Goal: Task Accomplishment & Management: Complete application form

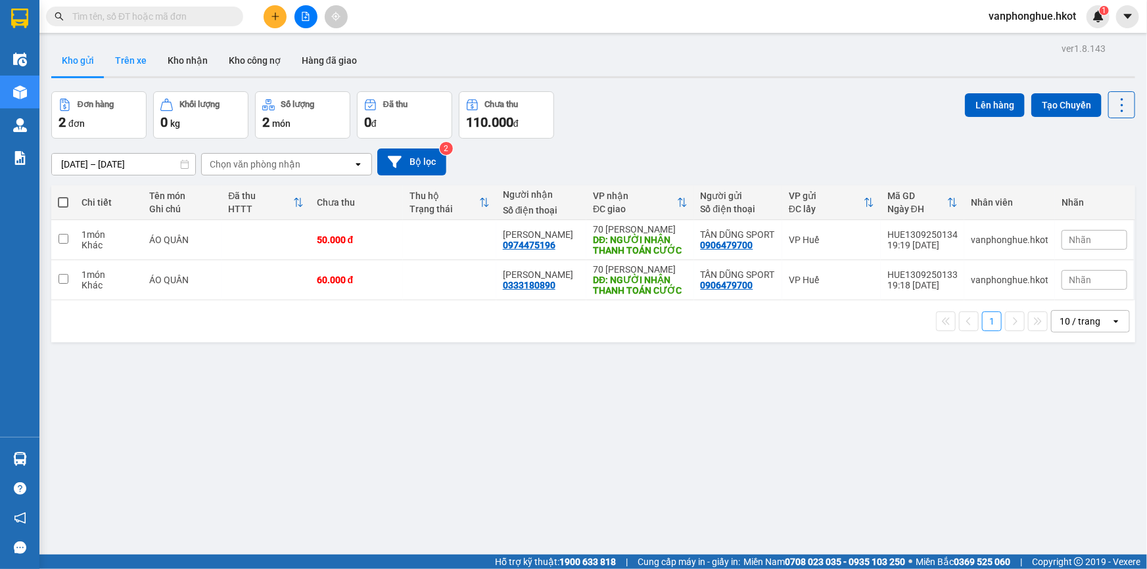
drag, startPoint x: 126, startPoint y: 59, endPoint x: 138, endPoint y: 44, distance: 19.2
click at [138, 45] on button "Trên xe" at bounding box center [130, 61] width 53 height 32
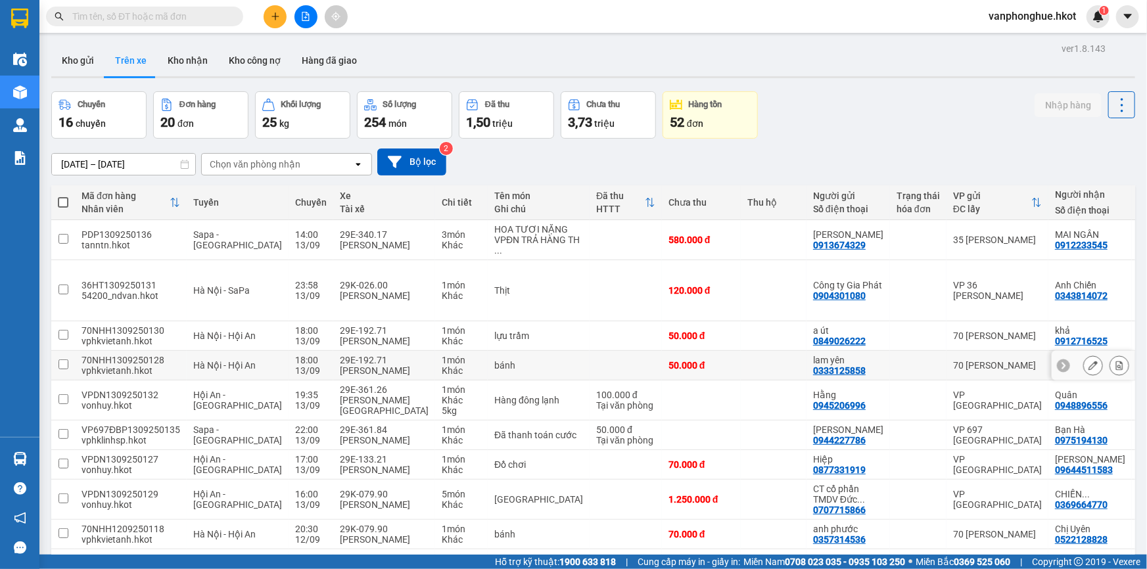
click at [64, 369] on input "checkbox" at bounding box center [63, 364] width 10 height 10
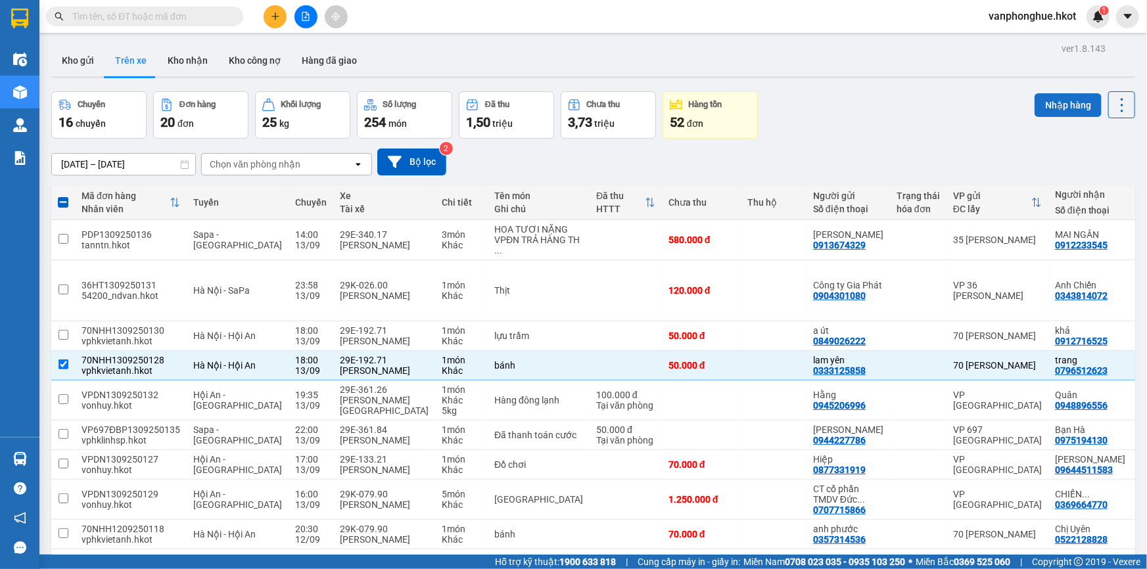
click at [1048, 107] on button "Nhập hàng" at bounding box center [1067, 105] width 67 height 24
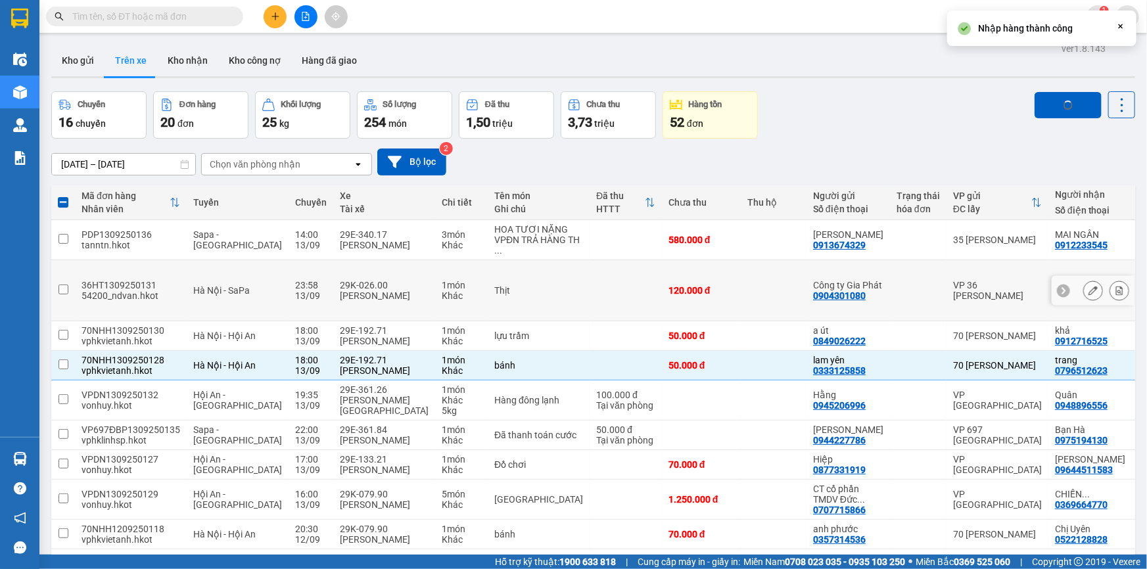
checkbox input "false"
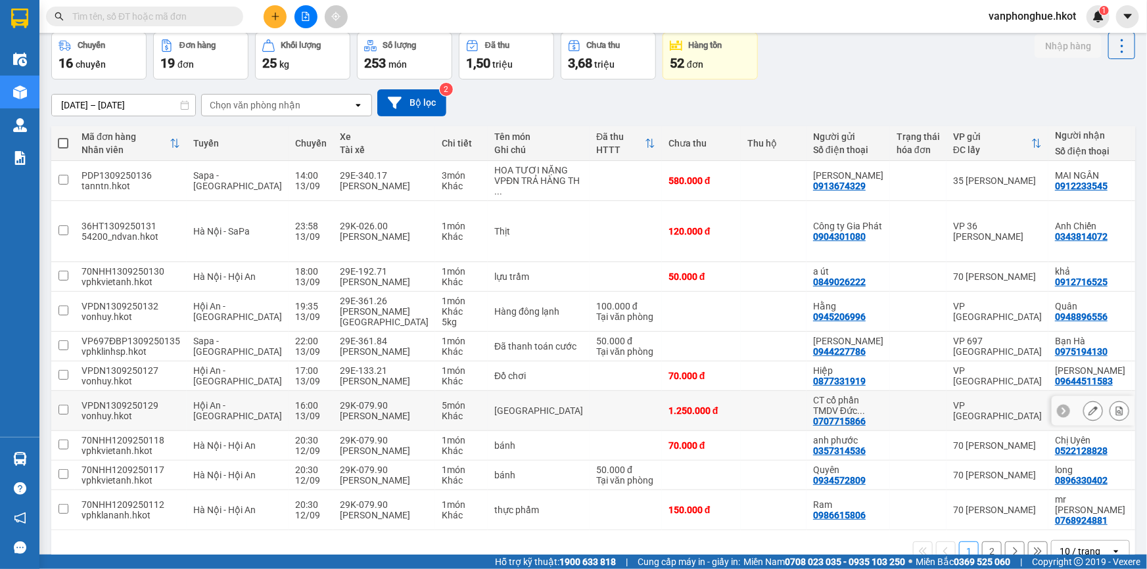
scroll to position [119, 0]
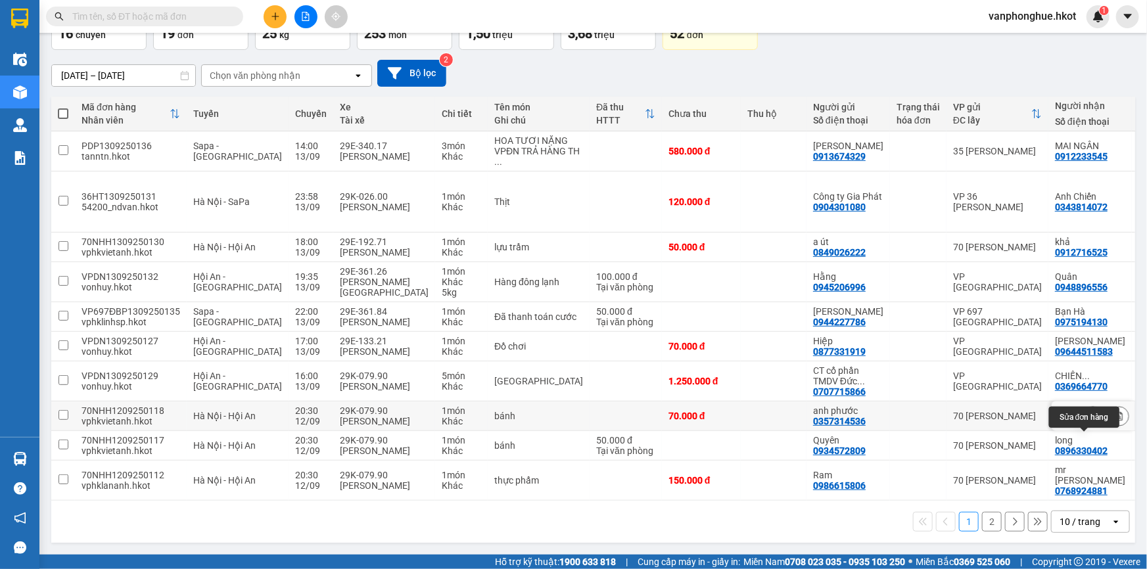
click at [1088, 411] on icon at bounding box center [1092, 415] width 9 height 9
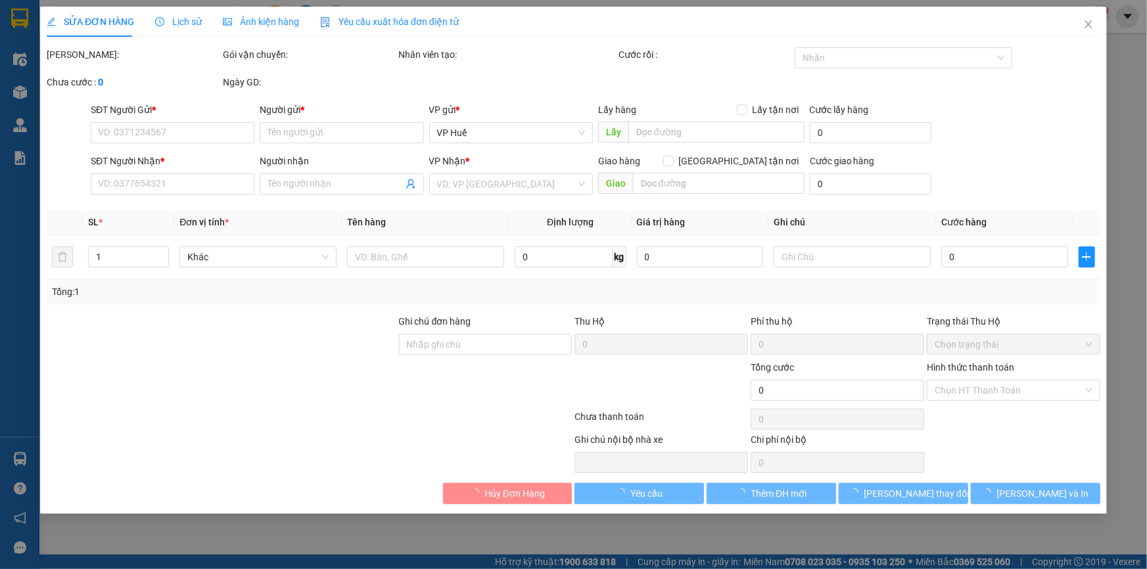
type input "0357314536"
type input "anh phước"
type input "0522128828"
type input "Chị Uyên"
type input "70.000"
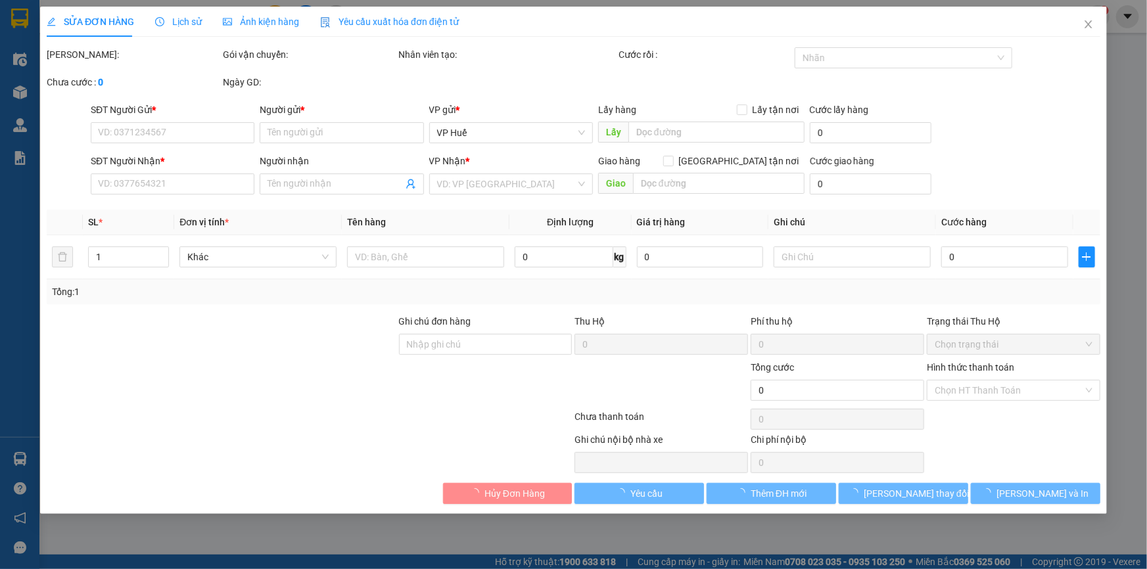
type input "70.000"
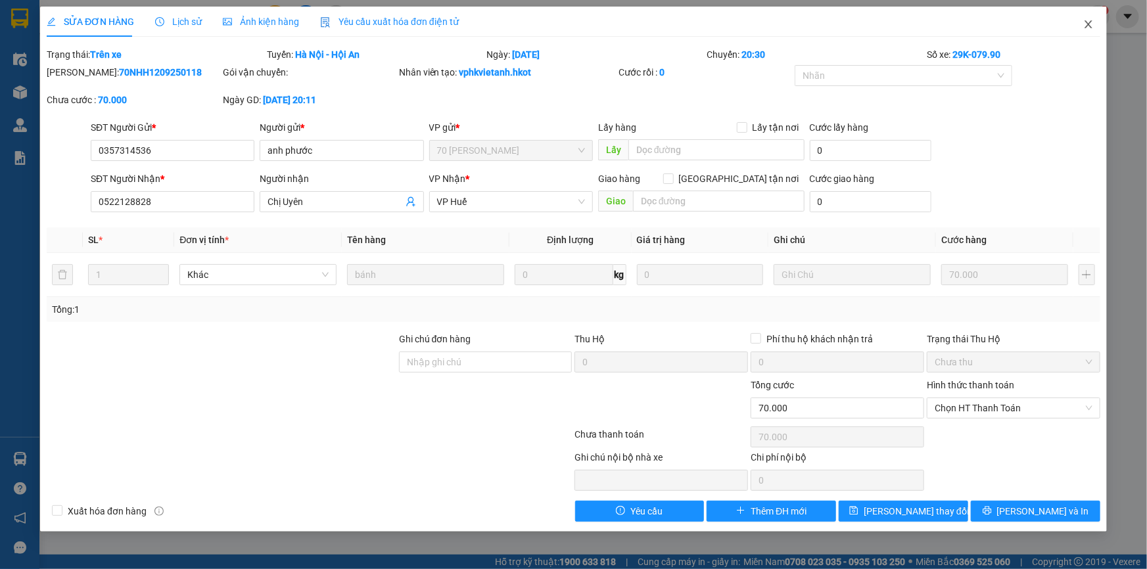
click at [1093, 26] on icon "close" at bounding box center [1088, 24] width 11 height 11
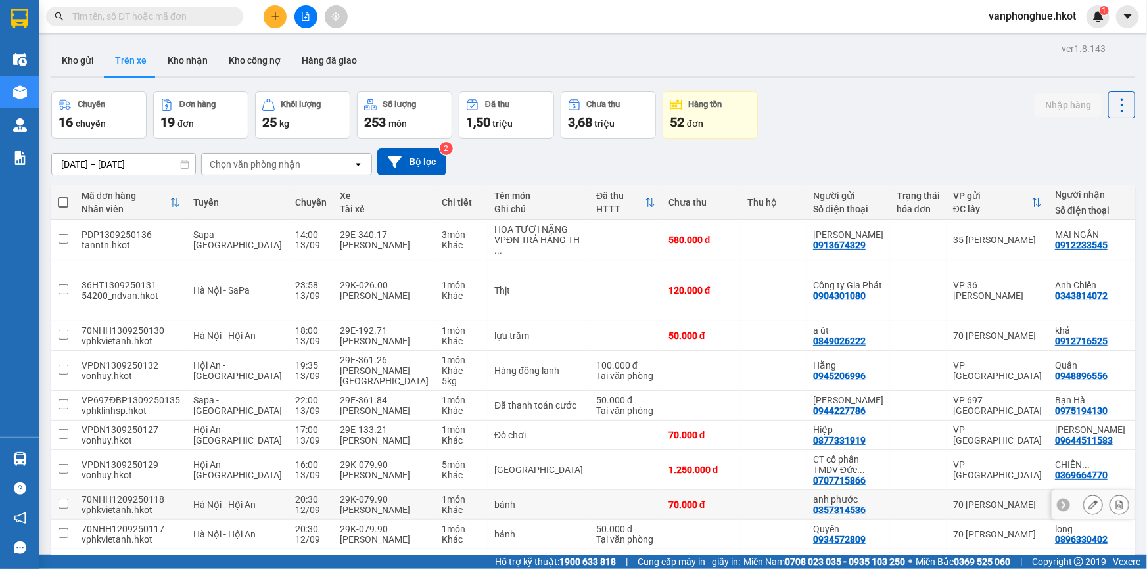
scroll to position [134, 0]
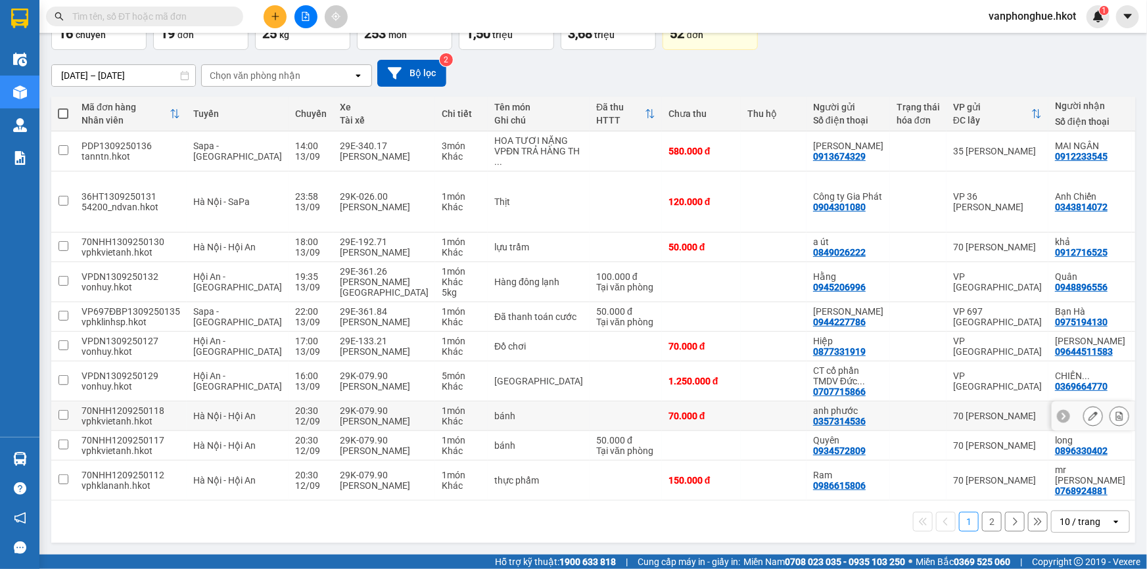
click at [66, 410] on input "checkbox" at bounding box center [63, 415] width 10 height 10
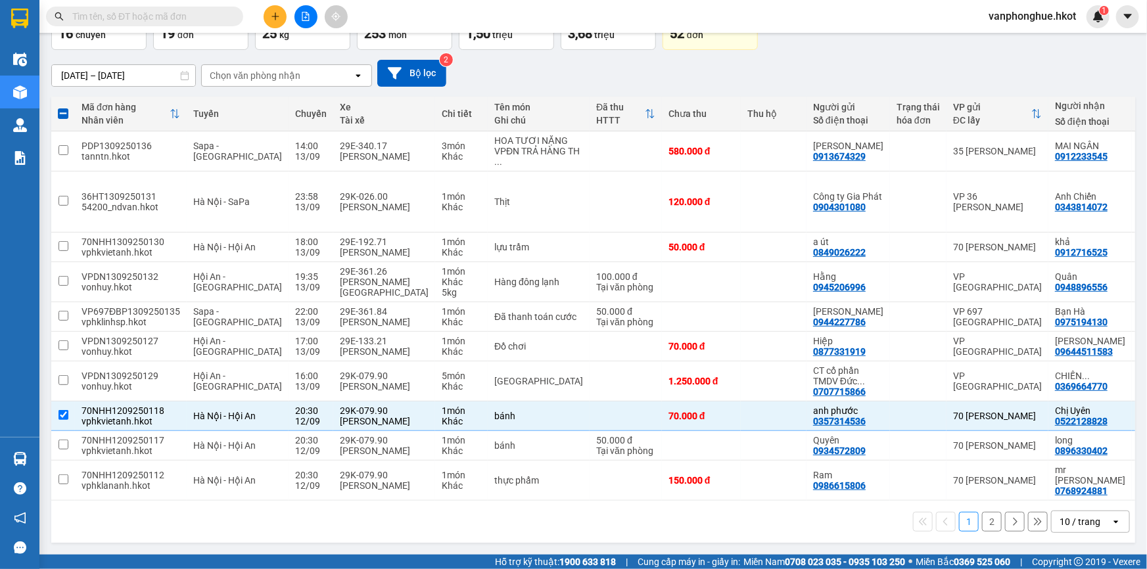
scroll to position [14, 0]
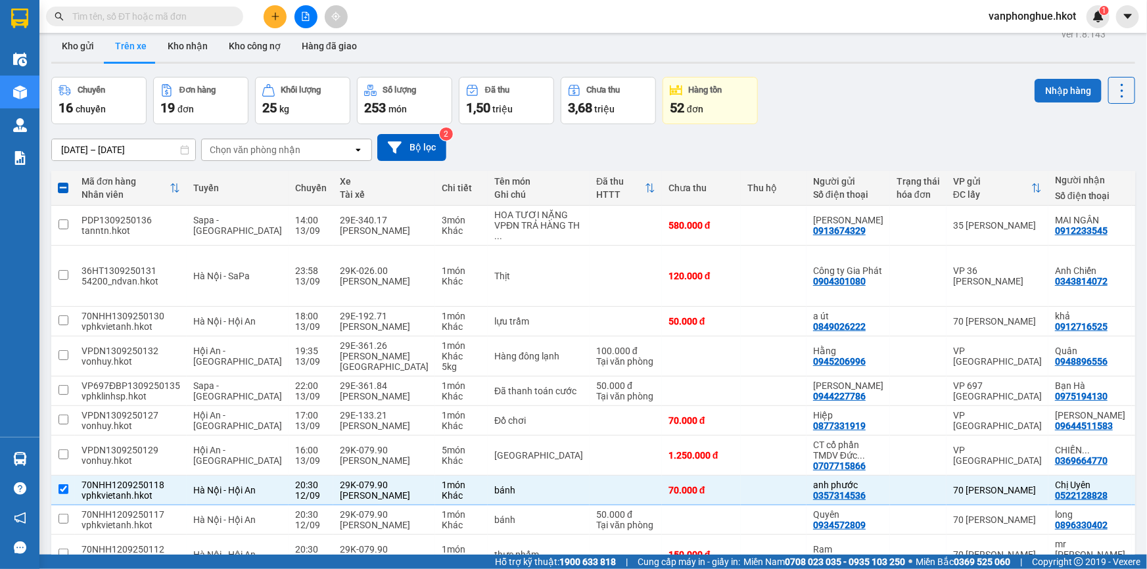
click at [1071, 85] on button "Nhập hàng" at bounding box center [1067, 91] width 67 height 24
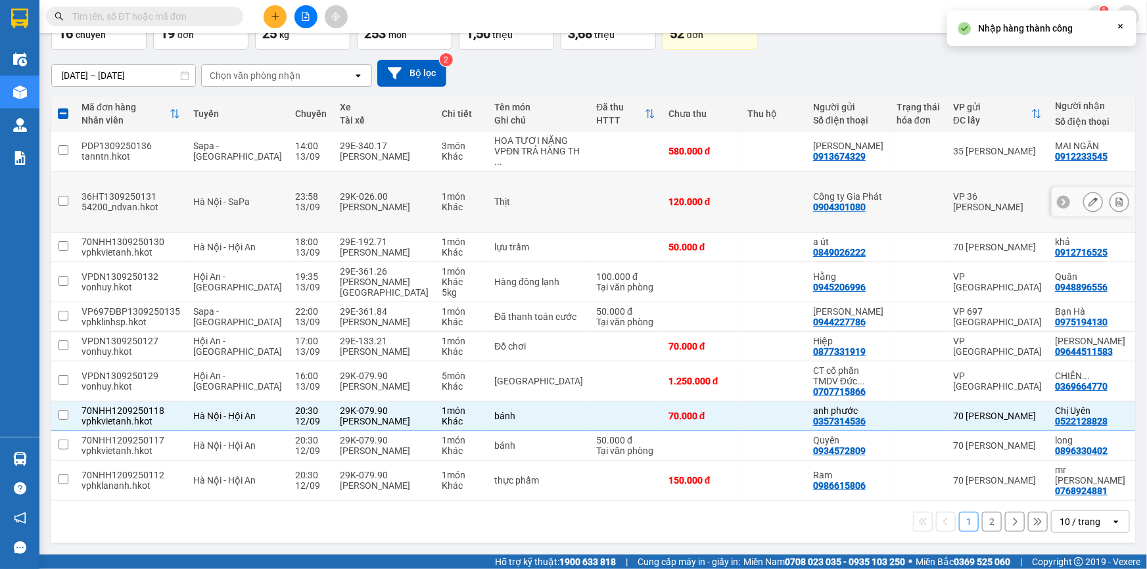
scroll to position [131, 0]
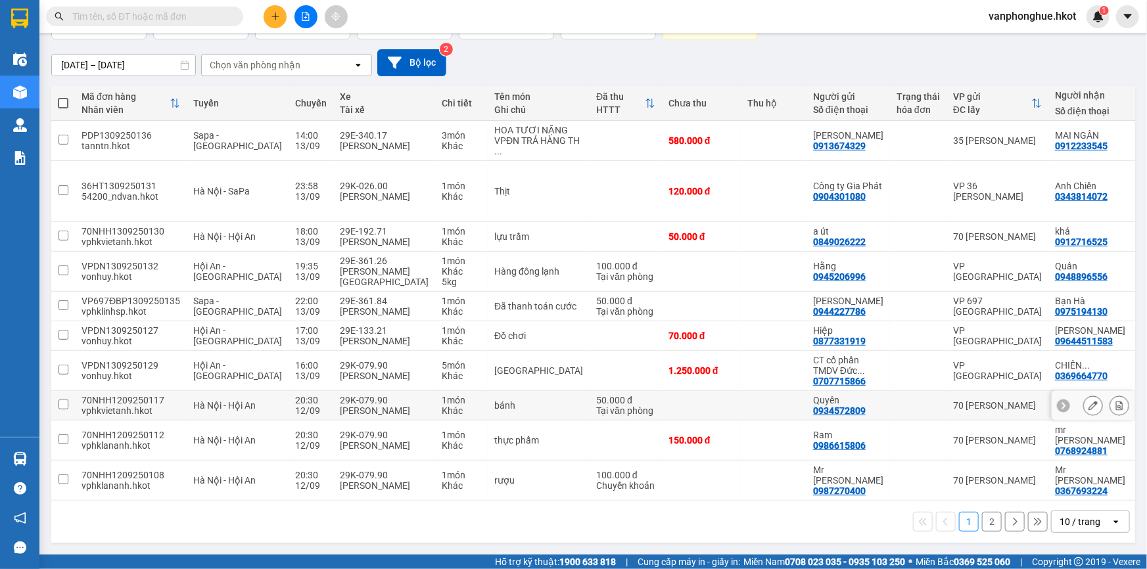
drag, startPoint x: 62, startPoint y: 396, endPoint x: 204, endPoint y: 407, distance: 142.3
click at [64, 400] on input "checkbox" at bounding box center [63, 405] width 10 height 10
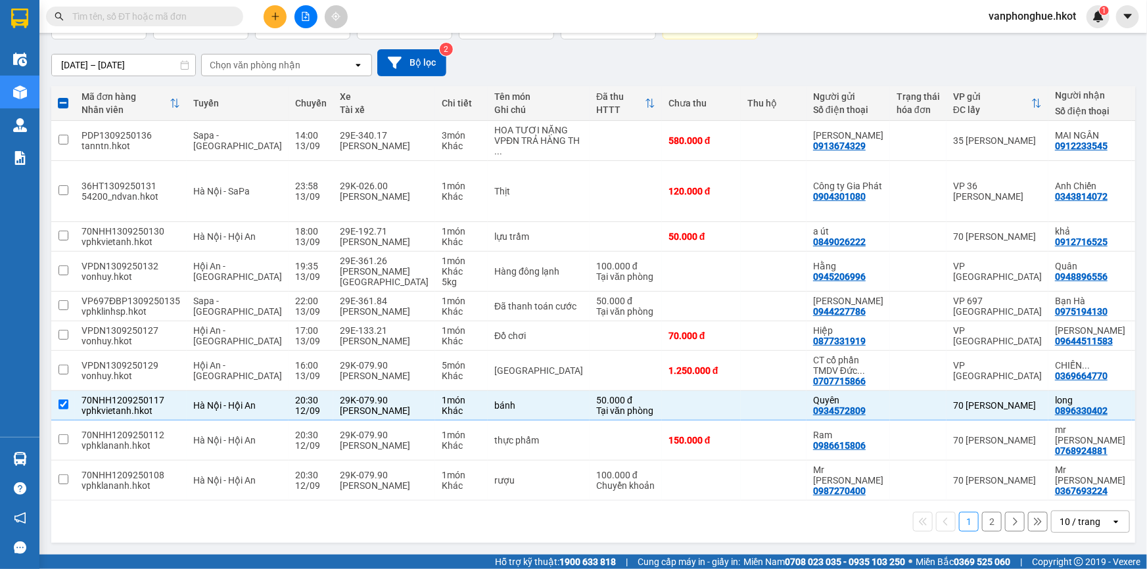
scroll to position [72, 0]
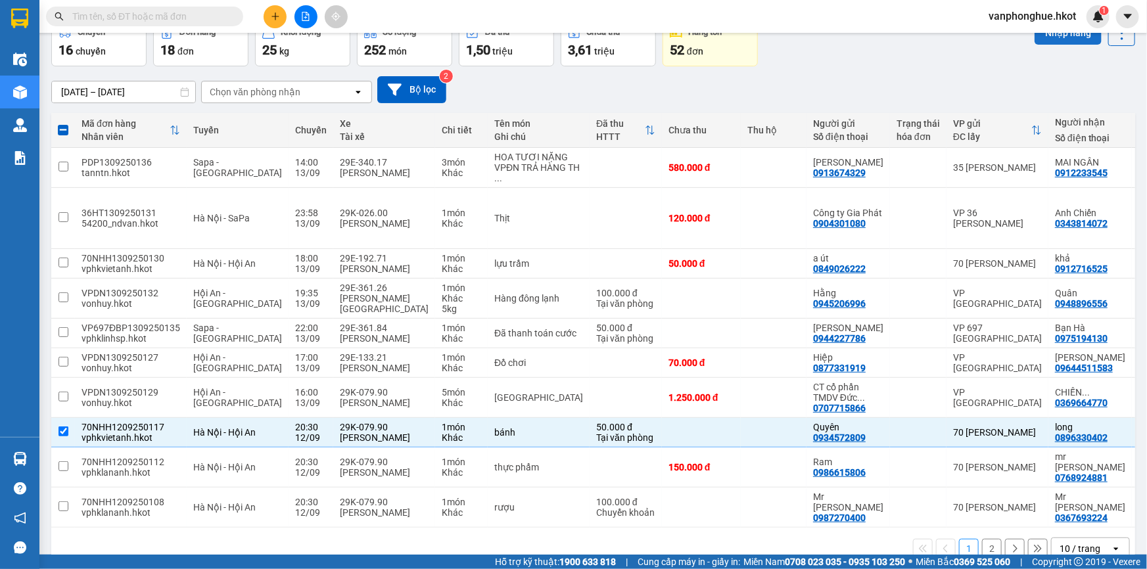
click at [1059, 38] on button "Nhập hàng" at bounding box center [1067, 33] width 67 height 24
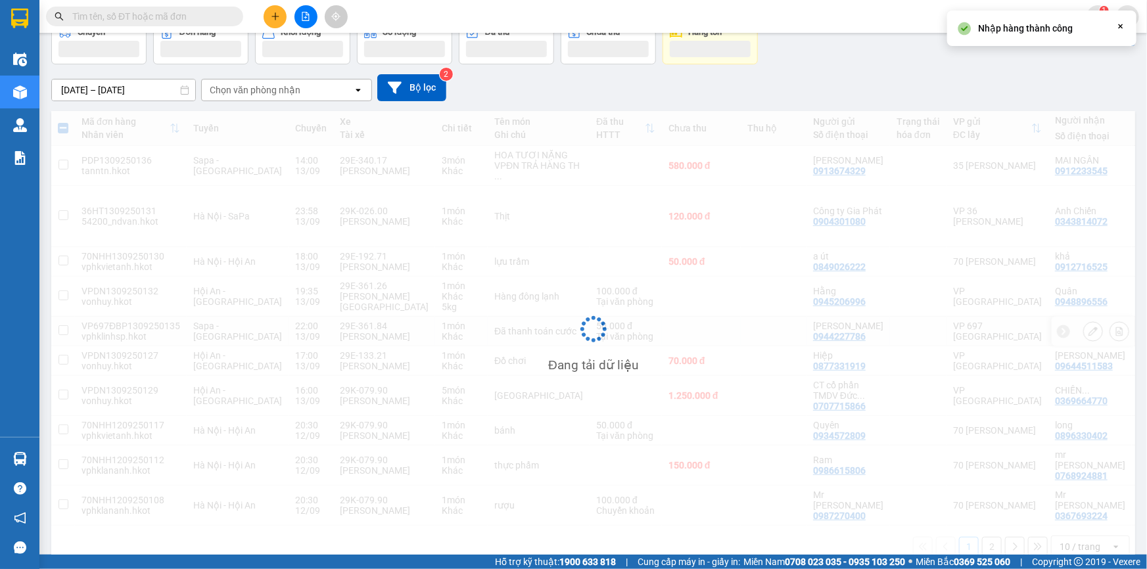
checkbox input "false"
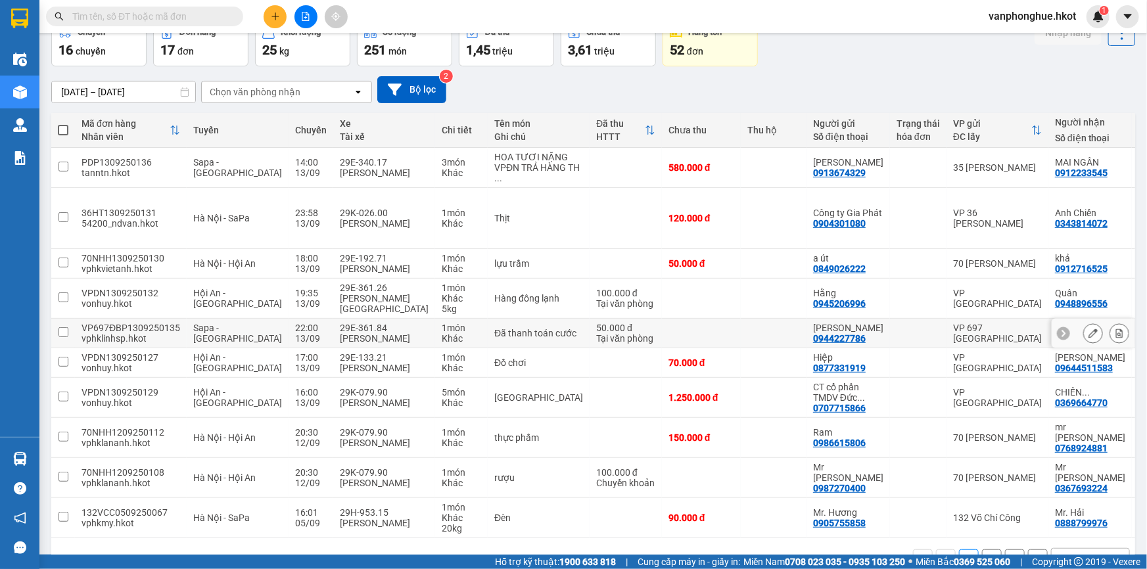
scroll to position [134, 0]
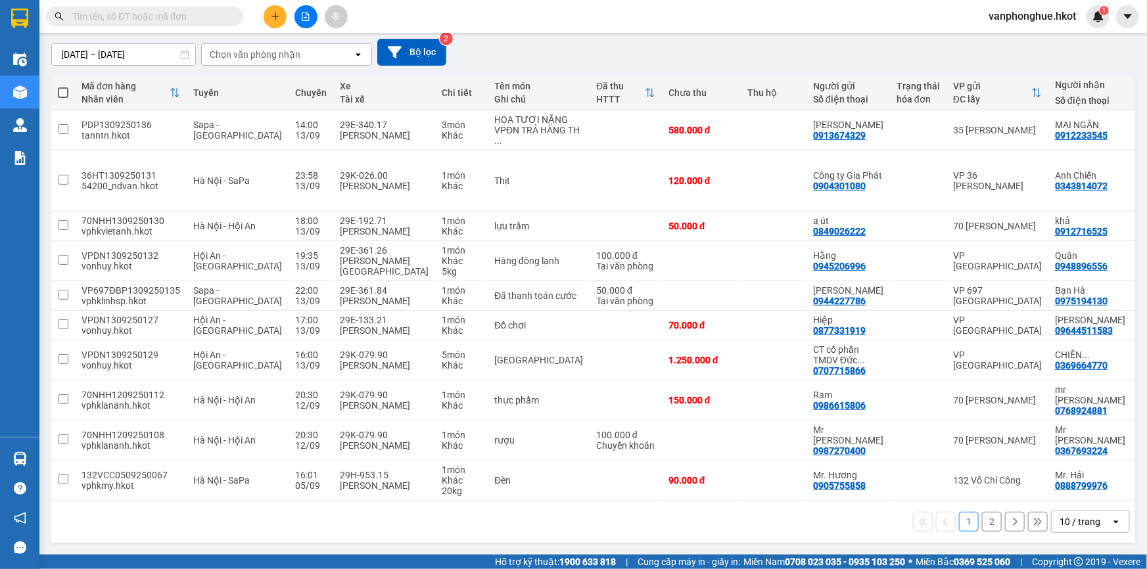
click at [982, 523] on button "2" at bounding box center [992, 522] width 20 height 20
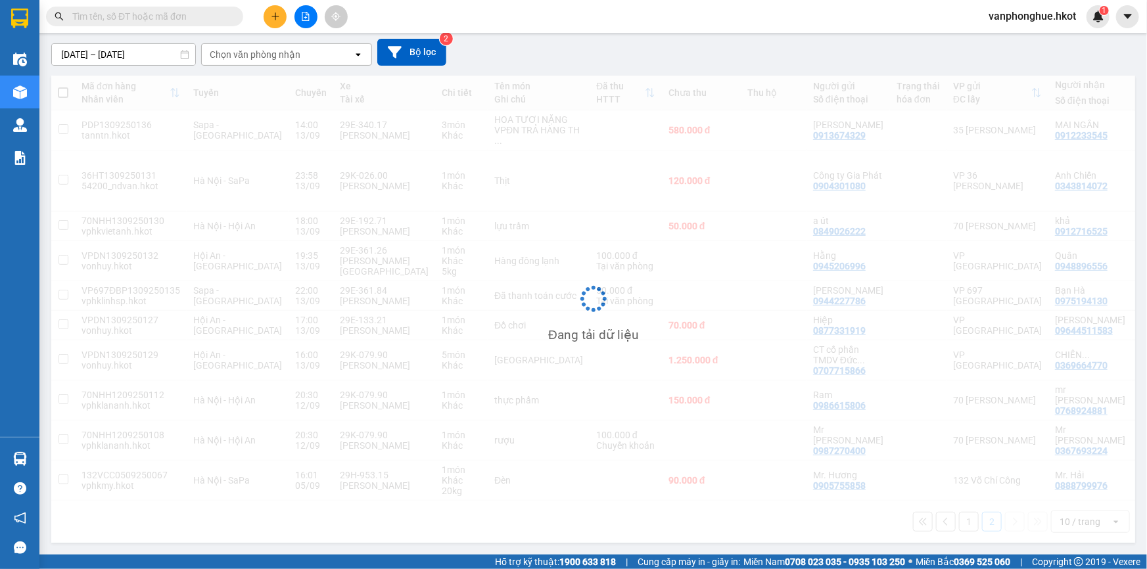
scroll to position [60, 0]
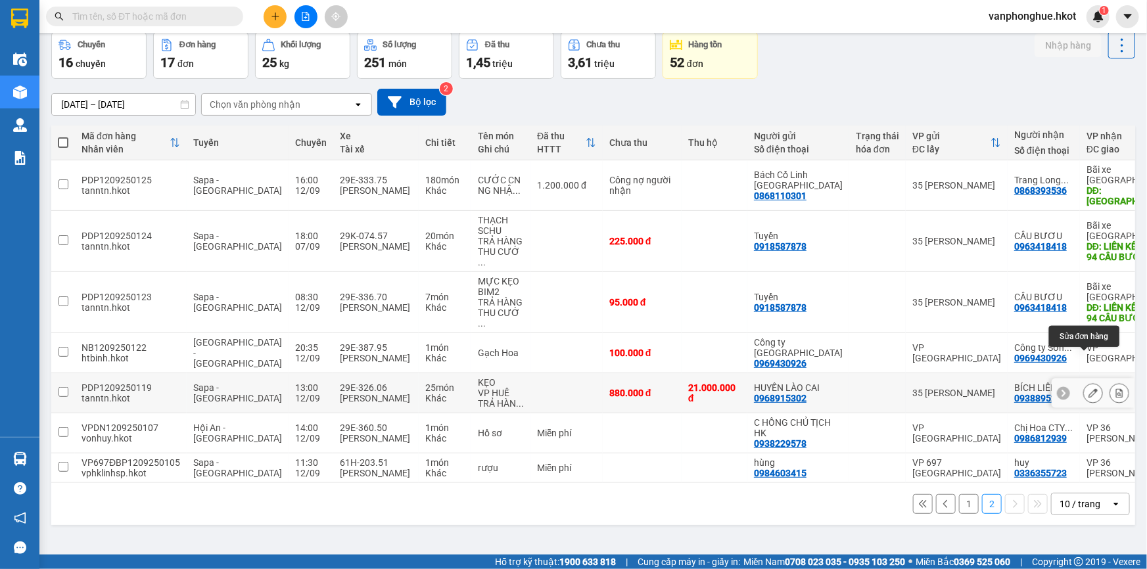
click at [1088, 388] on icon at bounding box center [1092, 392] width 9 height 9
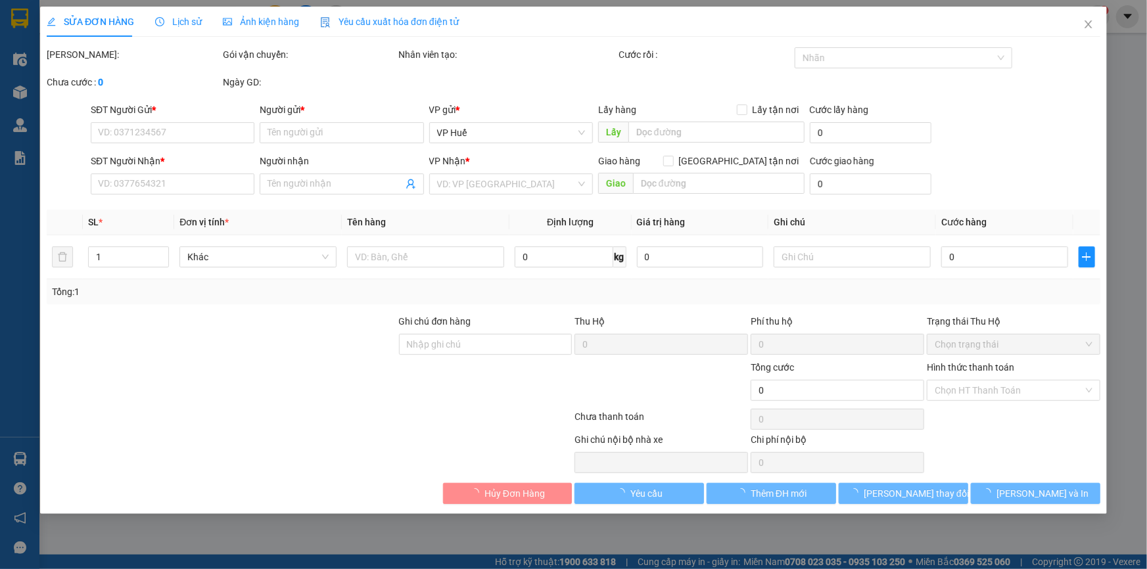
type input "0968915302"
type input "HUYỀN LÀO CAI"
type input "0938895266"
type input "BÍCH LIÊN HUẾ"
type input "880.000"
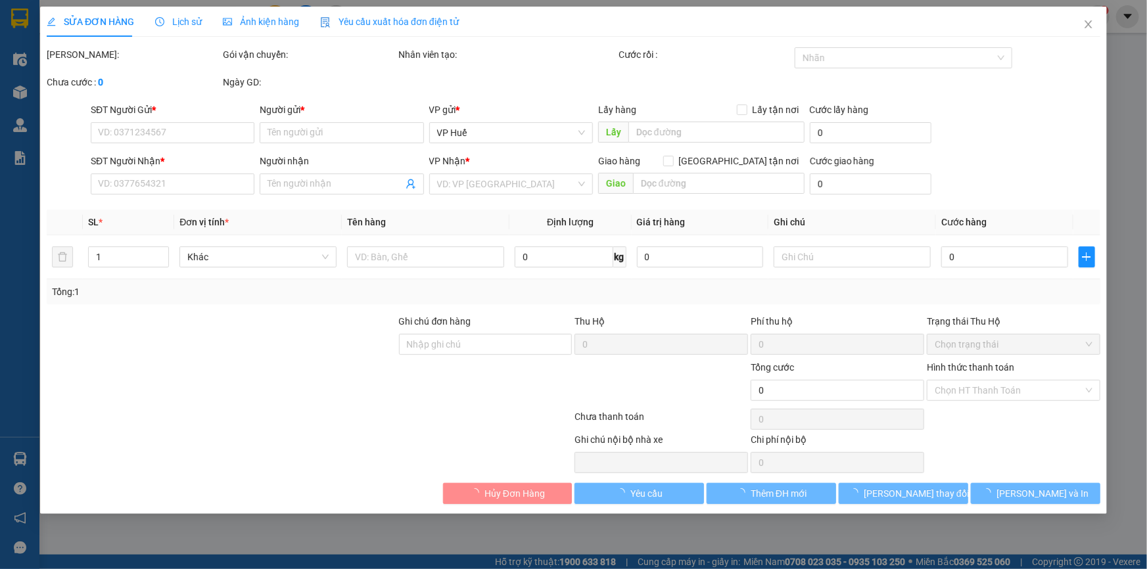
type input "880.000"
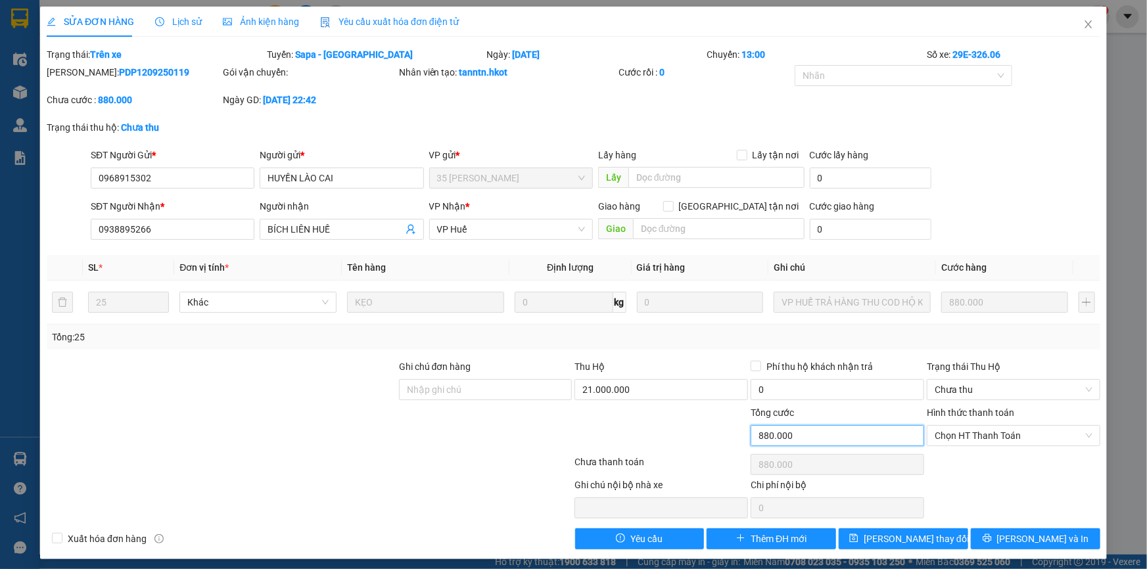
click at [817, 435] on input "880.000" at bounding box center [838, 435] width 174 height 21
click at [810, 434] on input "880.000" at bounding box center [838, 435] width 174 height 21
click at [655, 388] on input "21.000.000" at bounding box center [661, 389] width 174 height 21
click at [854, 438] on input "880.000" at bounding box center [838, 435] width 174 height 21
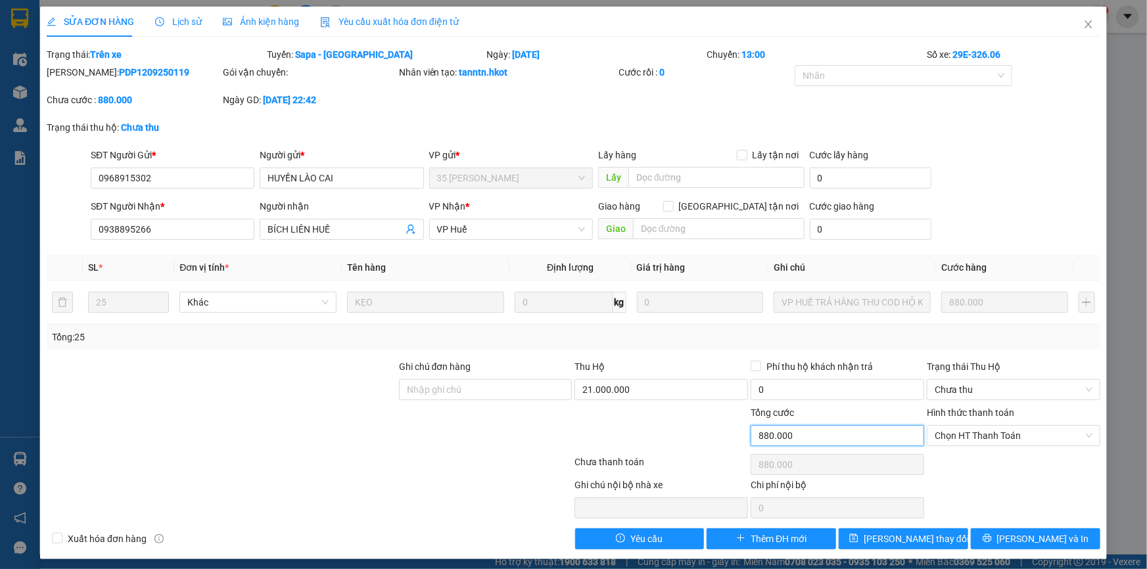
click at [799, 435] on input "880.000" at bounding box center [838, 435] width 174 height 21
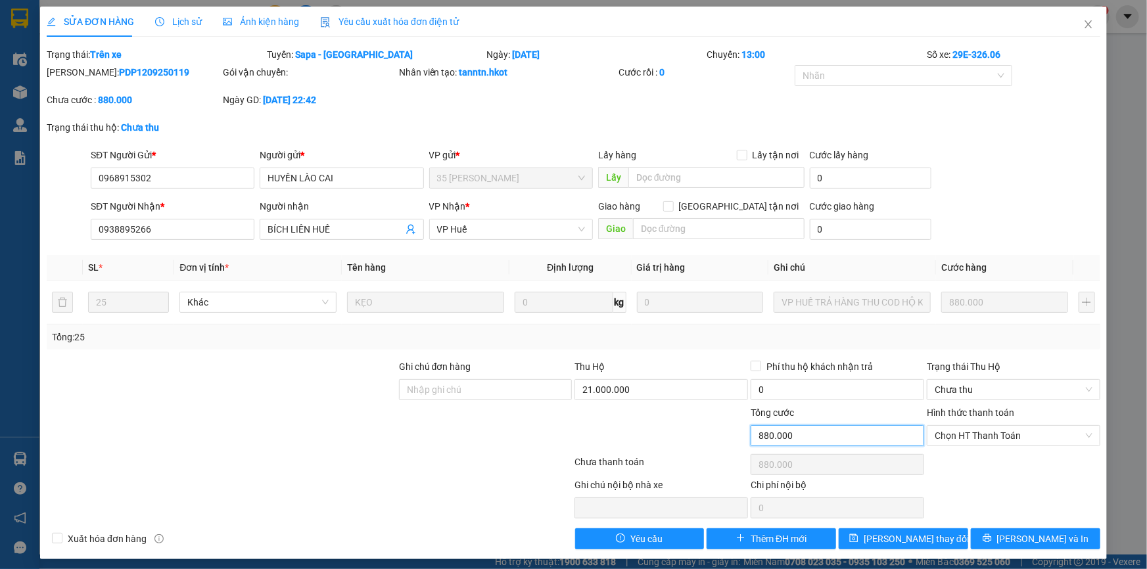
click at [798, 436] on input "880.000" at bounding box center [838, 435] width 174 height 21
click at [798, 438] on input "880.000" at bounding box center [838, 435] width 174 height 21
click at [649, 386] on input "21.000.000" at bounding box center [661, 389] width 174 height 21
click at [650, 386] on input "0" at bounding box center [661, 389] width 174 height 21
type input "0"
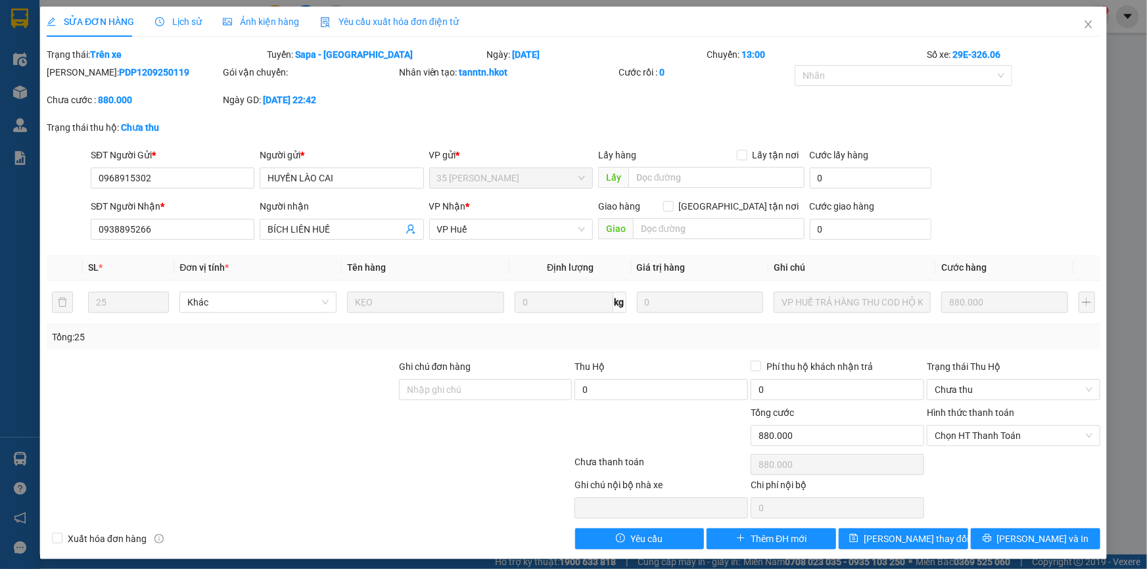
click at [666, 429] on div at bounding box center [661, 428] width 176 height 46
click at [669, 429] on div at bounding box center [661, 428] width 176 height 46
click at [1080, 19] on span "Close" at bounding box center [1088, 25] width 37 height 37
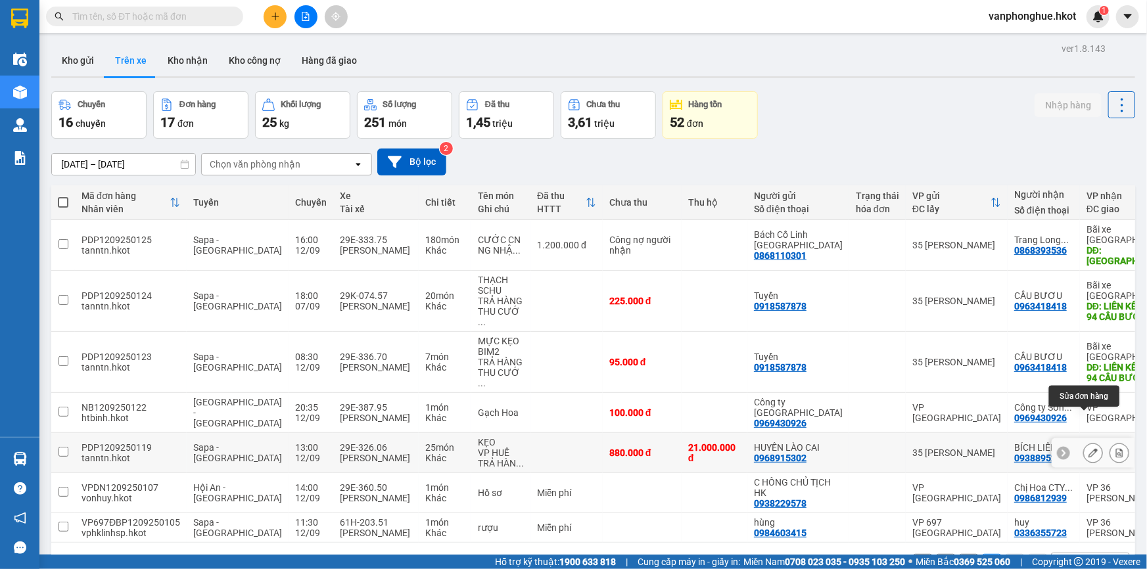
click at [1088, 448] on icon at bounding box center [1092, 452] width 9 height 9
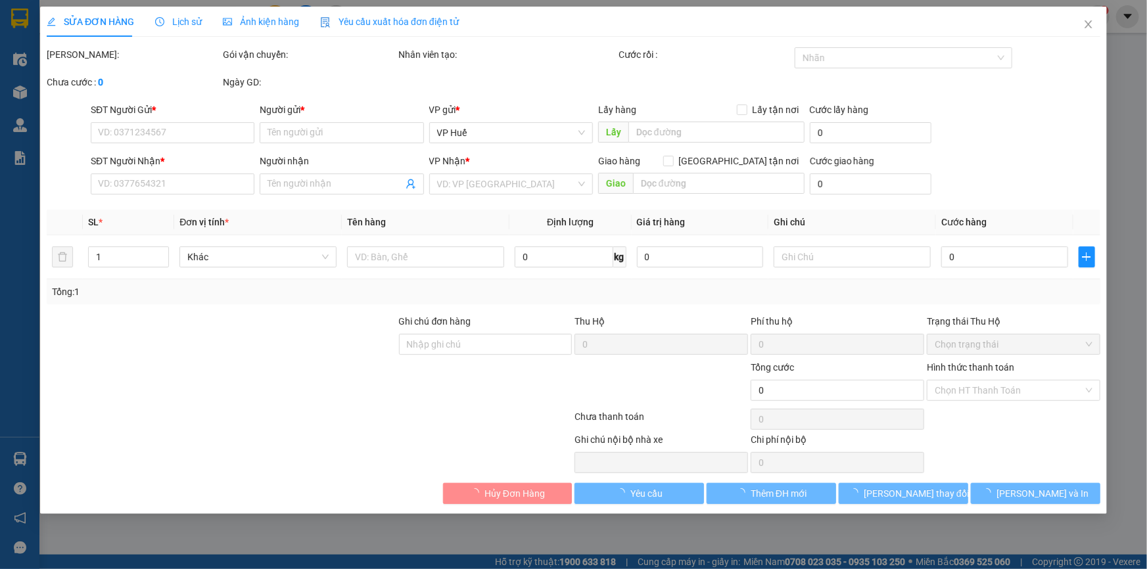
type input "0968915302"
type input "HUYỀN LÀO CAI"
type input "0938895266"
type input "BÍCH LIÊN HUẾ"
type input "880.000"
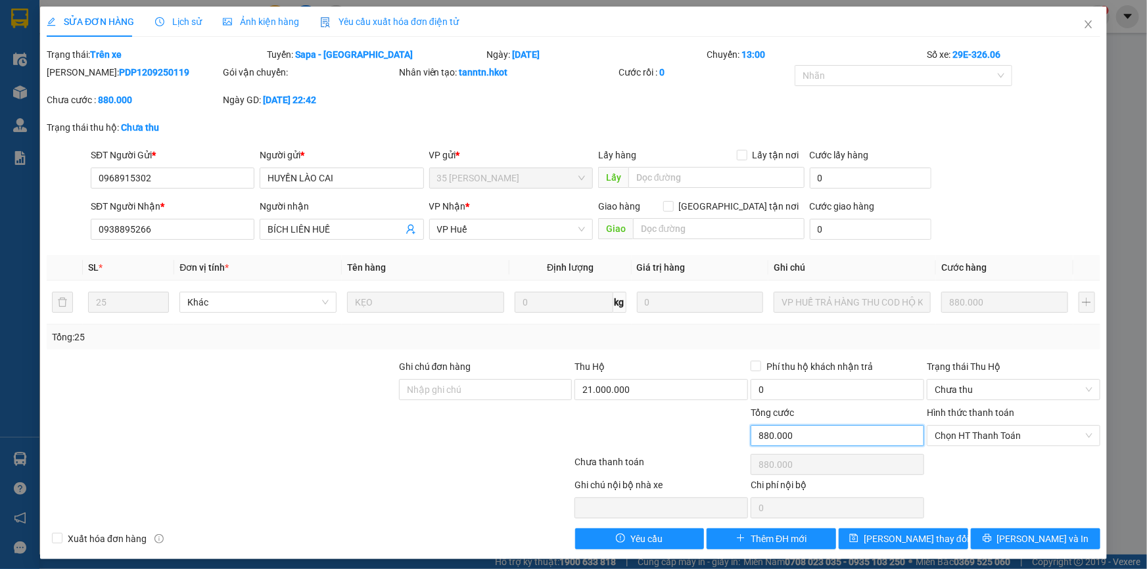
click at [764, 433] on input "880.000" at bounding box center [838, 435] width 174 height 21
click at [763, 435] on input "880.000" at bounding box center [838, 435] width 174 height 21
click at [808, 438] on input "880.000" at bounding box center [838, 435] width 174 height 21
click at [951, 433] on span "Chọn HT Thanh Toán" at bounding box center [1014, 436] width 158 height 20
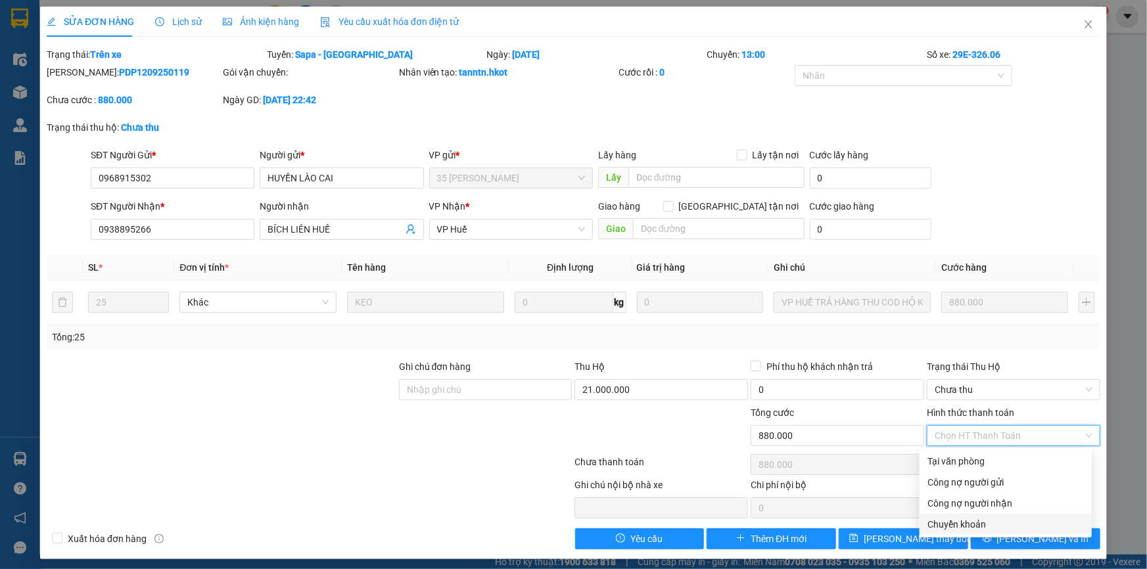
click at [960, 521] on div "Chuyển khoản" at bounding box center [1005, 524] width 156 height 14
type input "0"
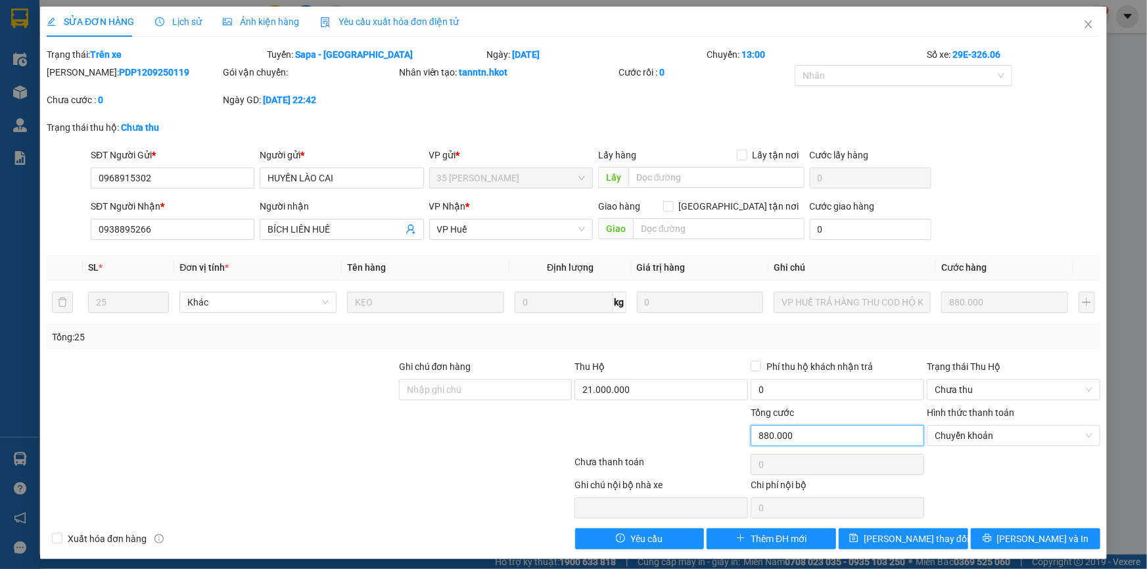
click at [806, 434] on input "880.000" at bounding box center [838, 435] width 174 height 21
click at [953, 438] on span "Chuyển khoản" at bounding box center [1014, 436] width 158 height 20
click at [1032, 346] on div "Tổng: 25" at bounding box center [574, 337] width 1054 height 25
click at [1084, 26] on icon "close" at bounding box center [1087, 24] width 7 height 8
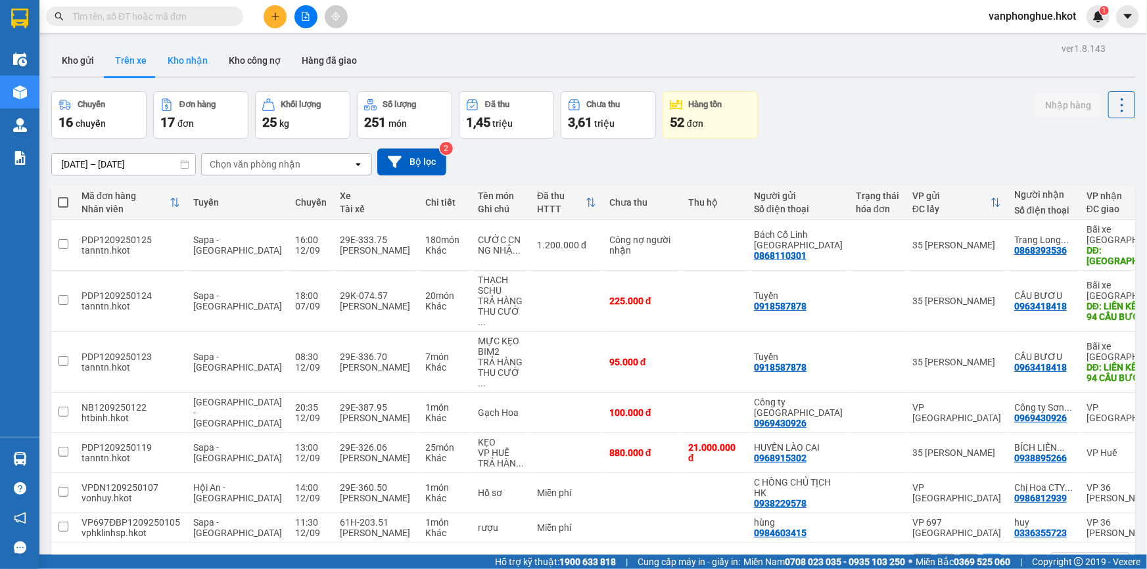
click at [177, 59] on button "Kho nhận" at bounding box center [187, 61] width 61 height 32
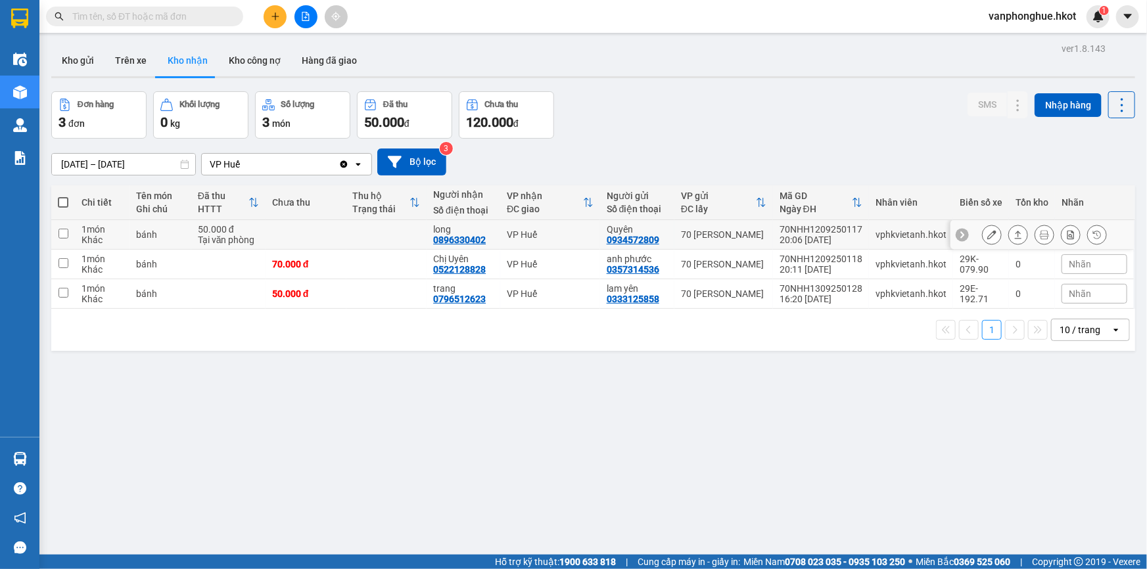
click at [987, 237] on icon at bounding box center [991, 234] width 9 height 9
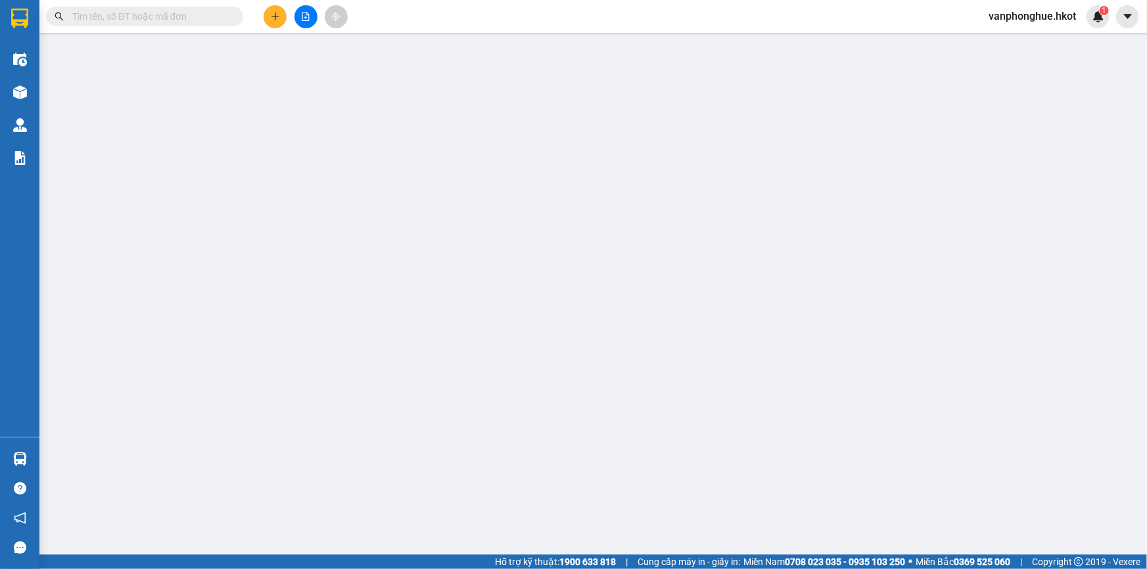
type input "0934572809"
type input "Quyên"
type input "0896330402"
type input "long"
type input "50.000"
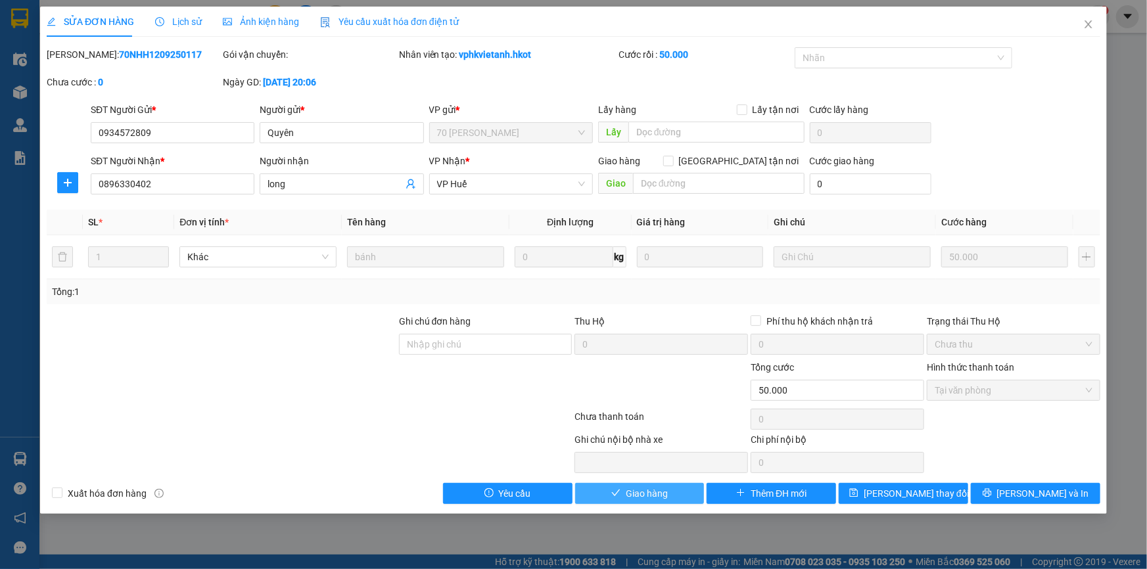
click at [640, 489] on span "Giao hàng" at bounding box center [647, 493] width 42 height 14
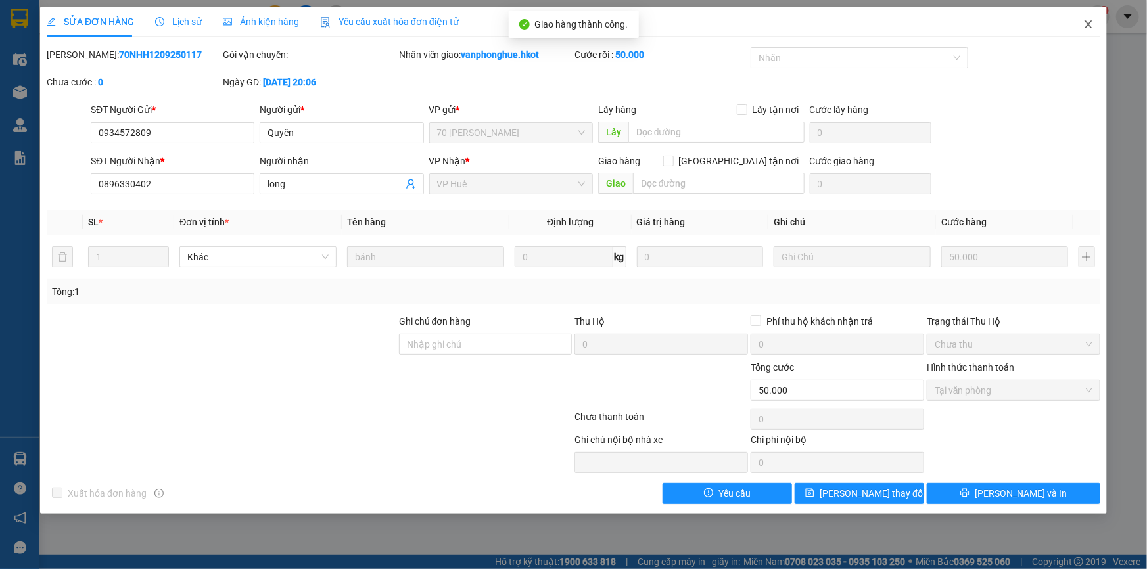
click at [1088, 22] on icon "close" at bounding box center [1088, 24] width 11 height 11
